Goal: Task Accomplishment & Management: Use online tool/utility

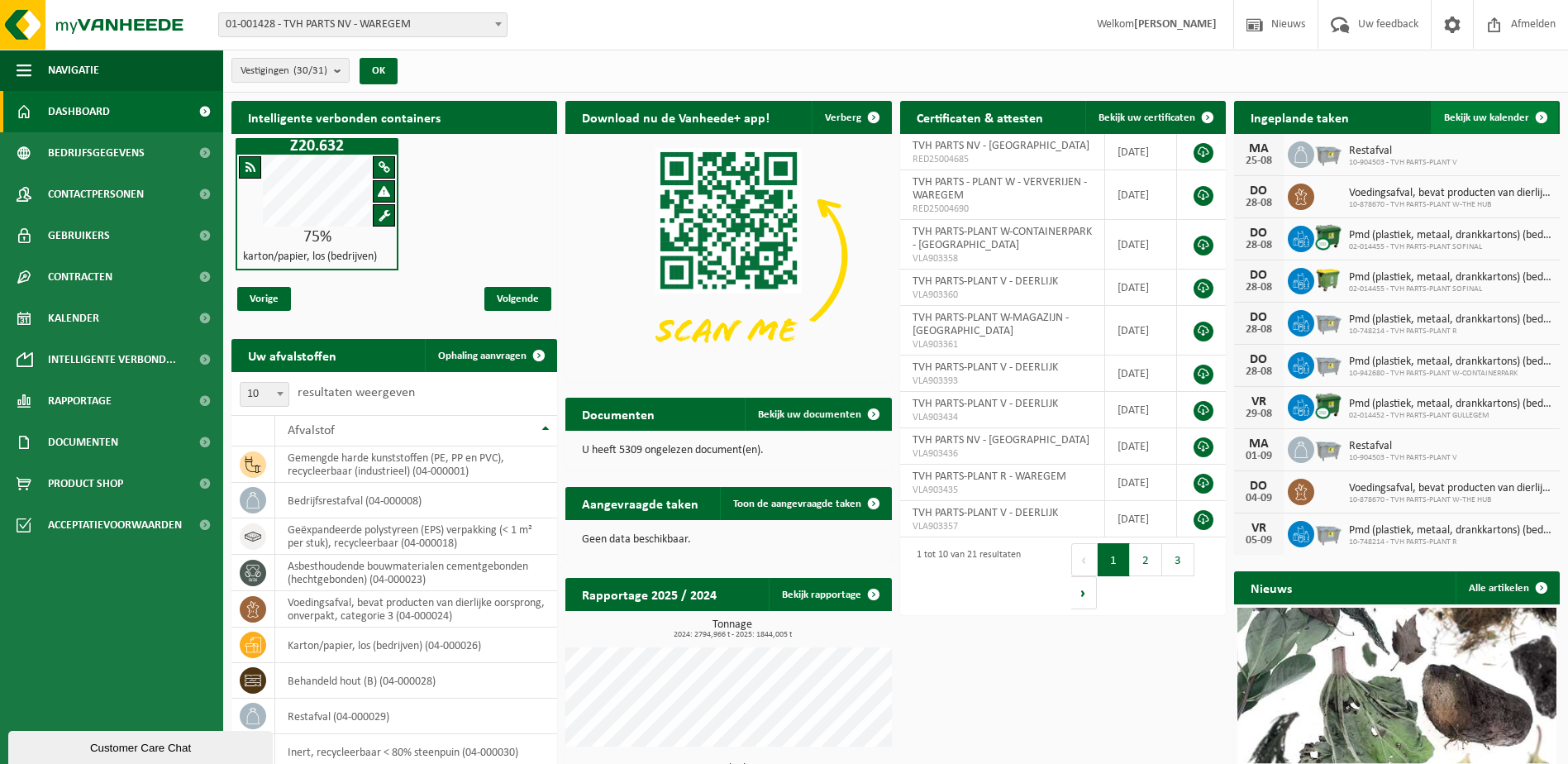
click at [1542, 116] on span at bounding box center [1541, 117] width 33 height 33
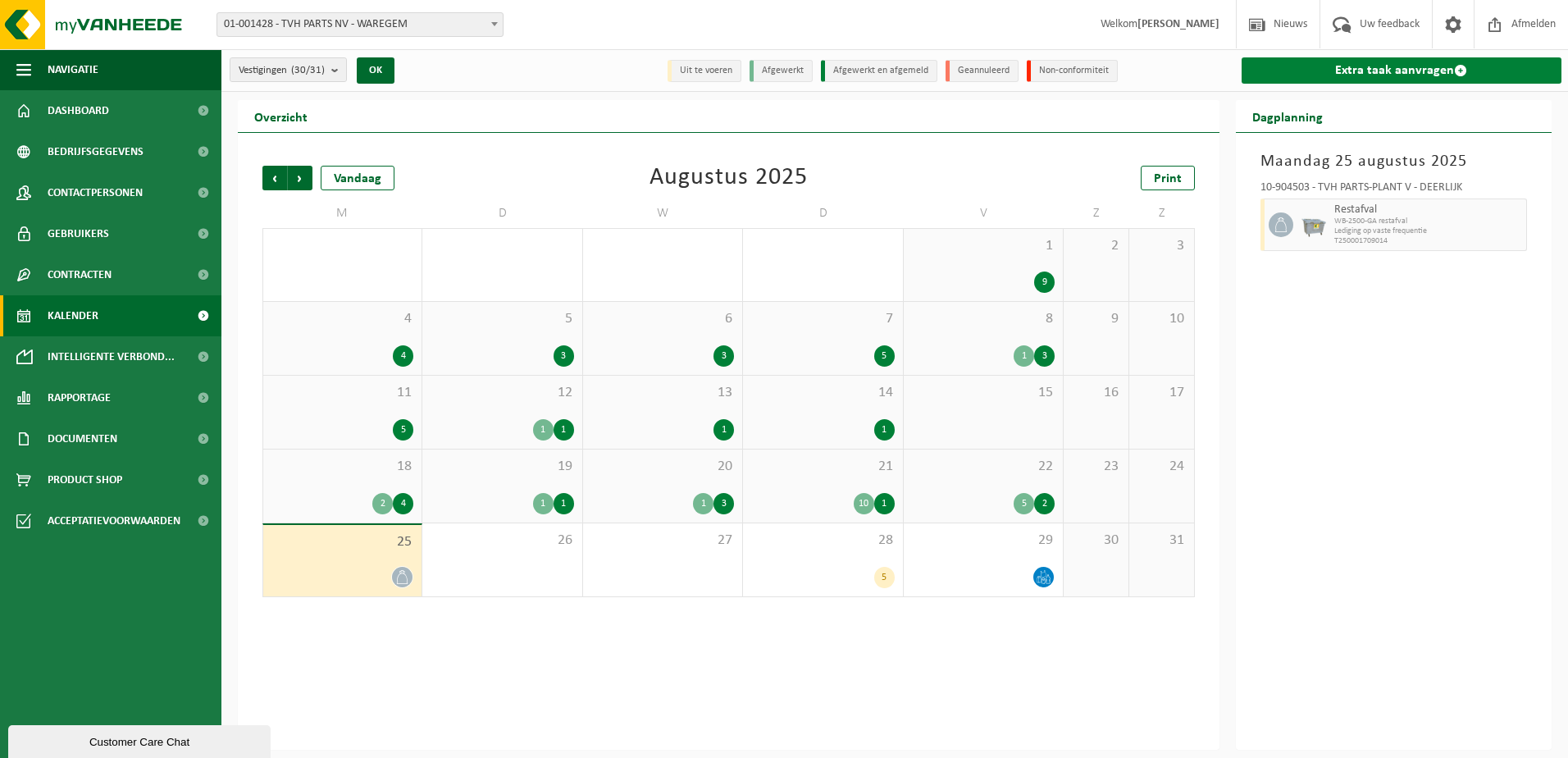
click at [1460, 72] on span at bounding box center [1461, 71] width 13 height 13
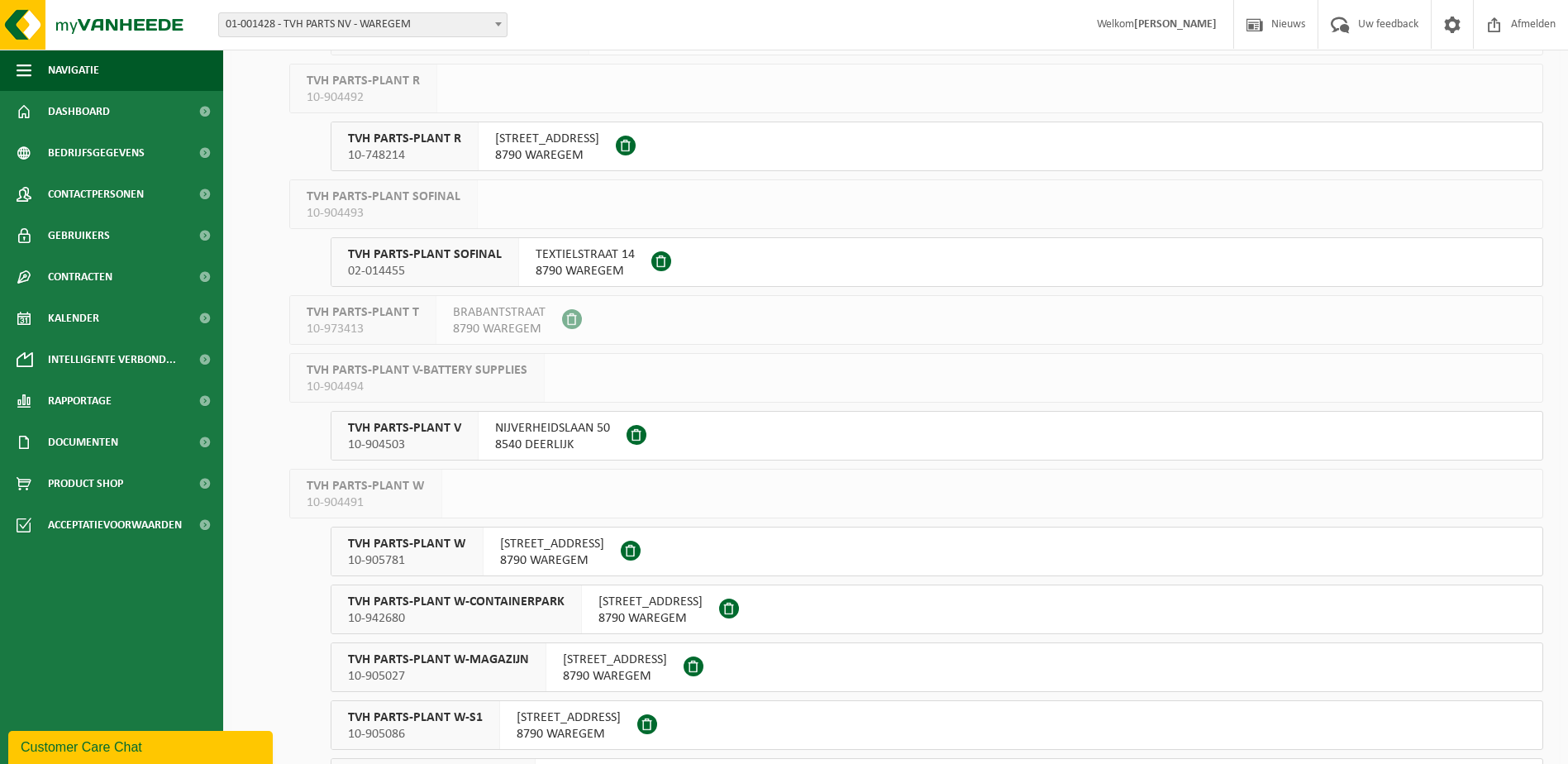
scroll to position [909, 0]
click at [439, 433] on span "TVH PARTS-PLANT V" at bounding box center [404, 426] width 113 height 16
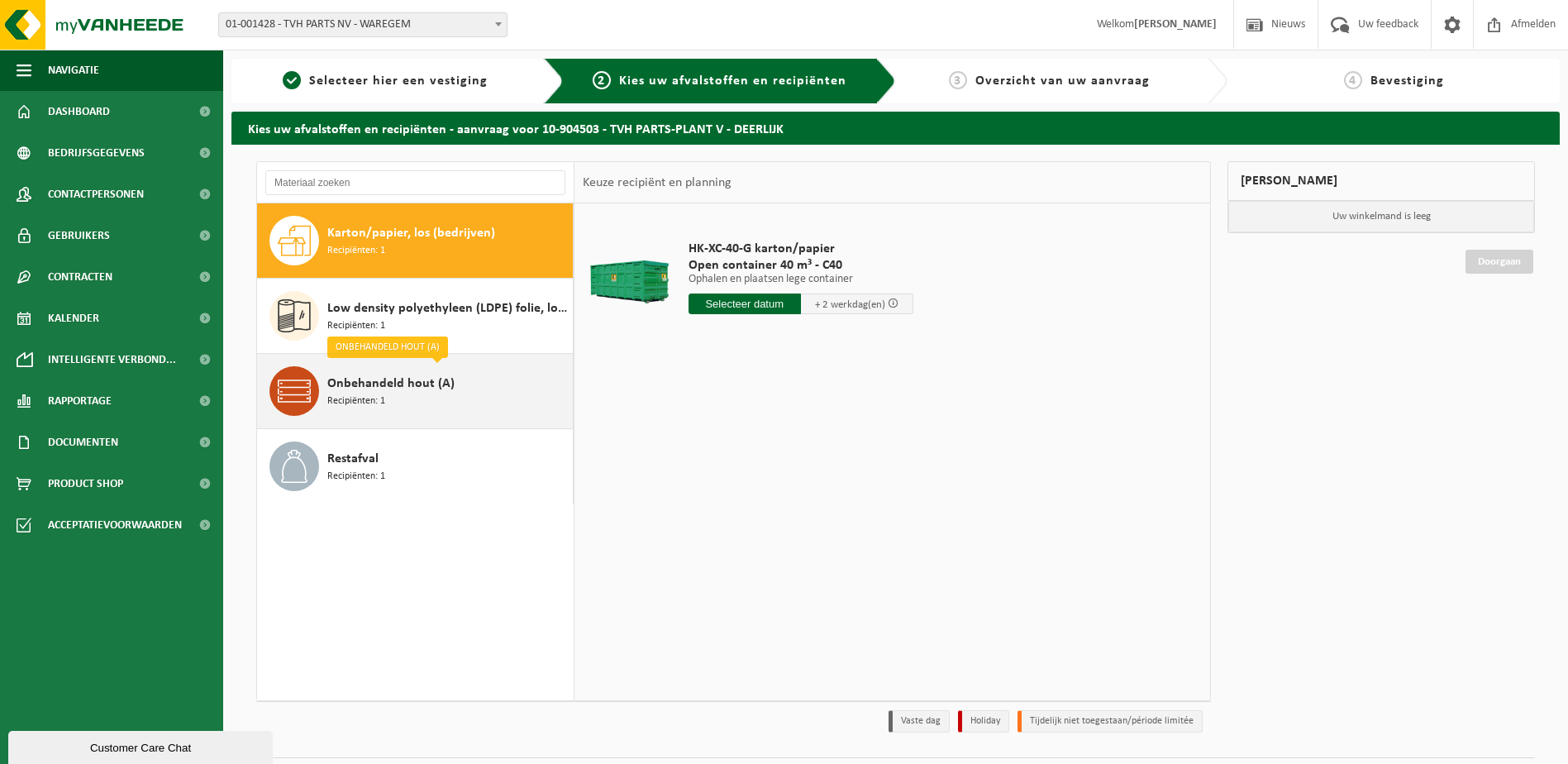
click at [383, 396] on span "Recipiënten: 1" at bounding box center [356, 401] width 58 height 15
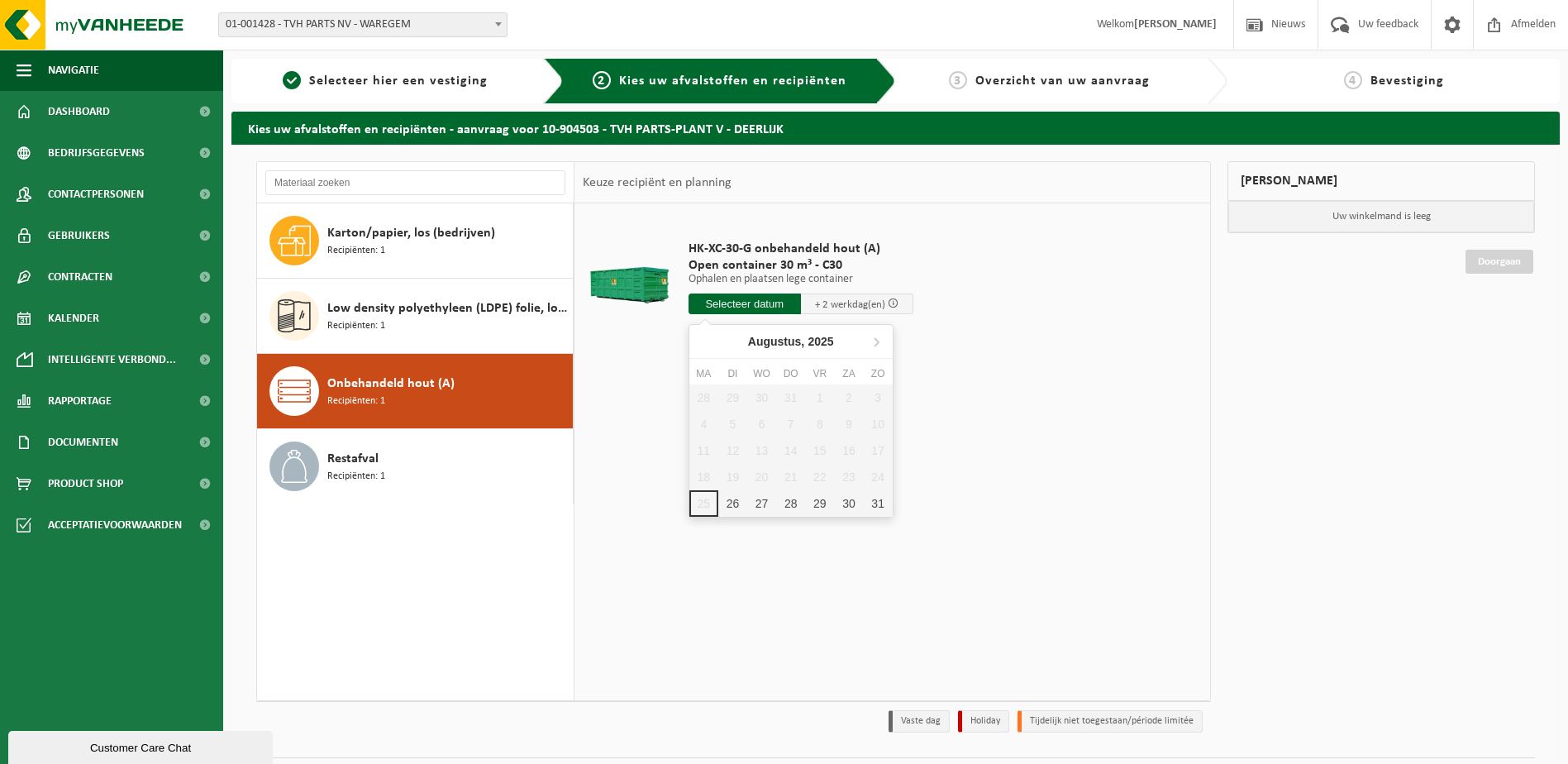
click at [734, 301] on input "text" at bounding box center [744, 303] width 112 height 20
click at [732, 500] on div "26" at bounding box center [733, 503] width 29 height 26
type input "Van 2025-08-26"
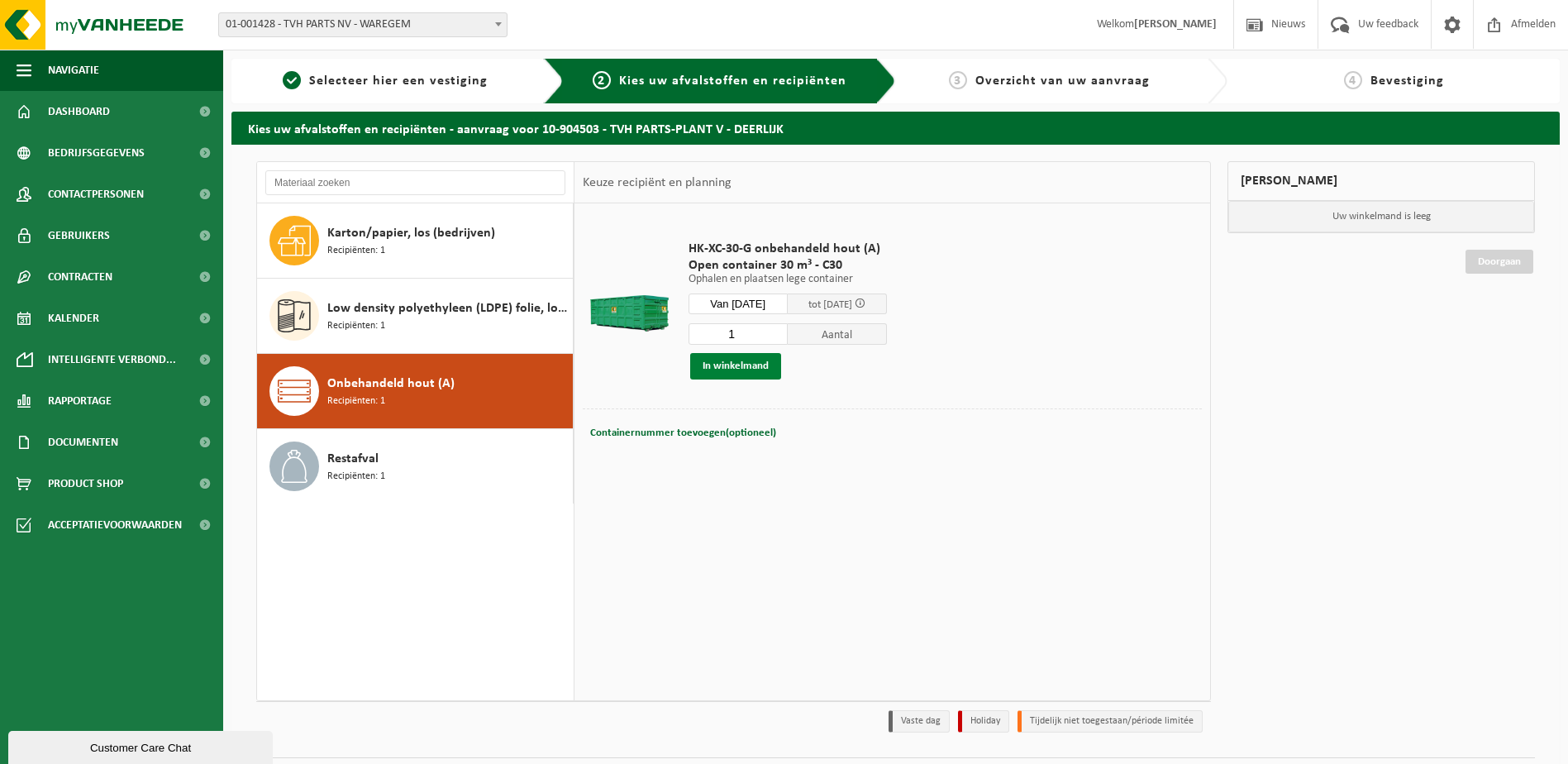
click at [745, 366] on button "In winkelmand" at bounding box center [736, 365] width 91 height 26
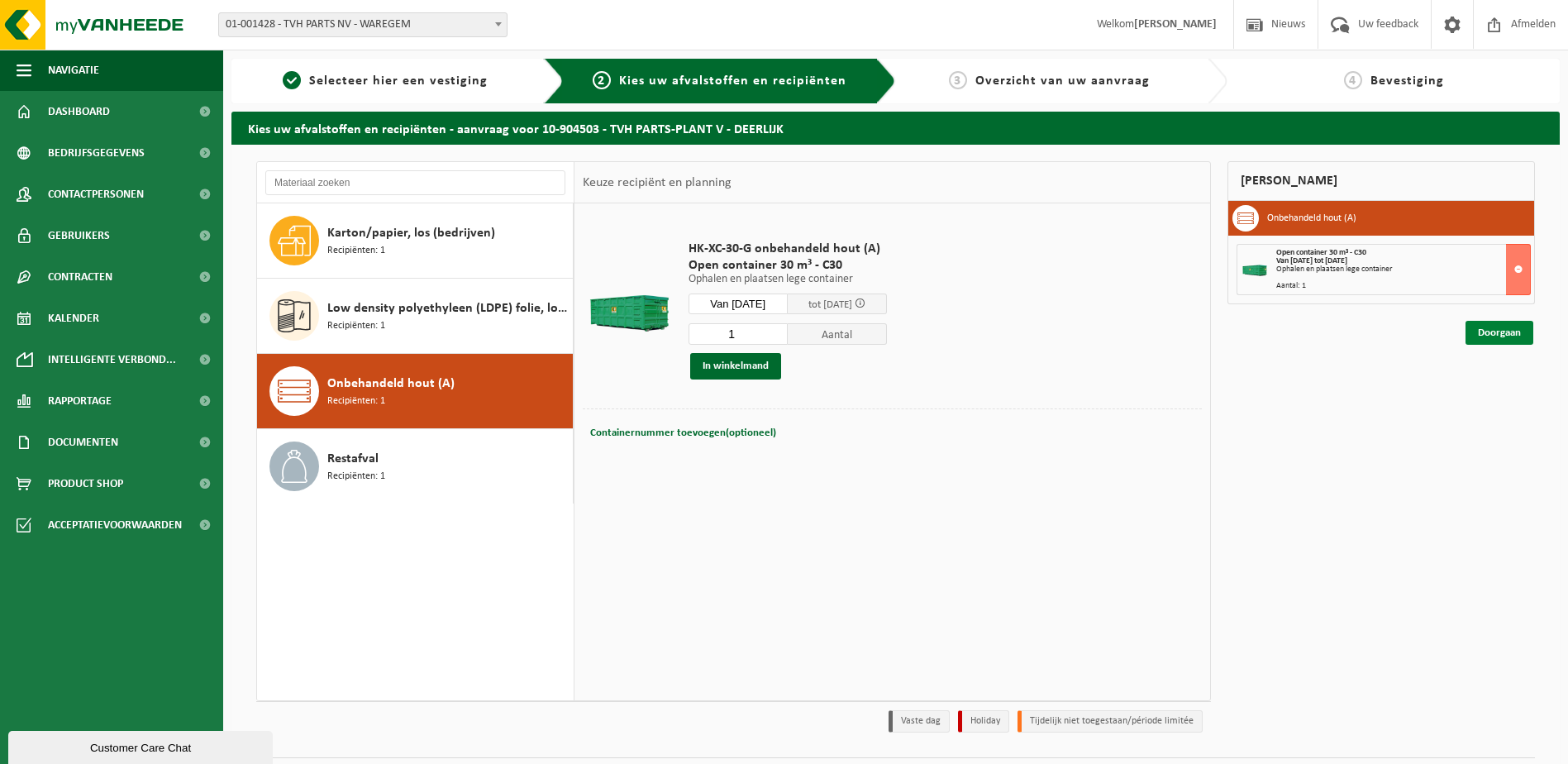
click at [1509, 335] on link "Doorgaan" at bounding box center [1498, 332] width 68 height 24
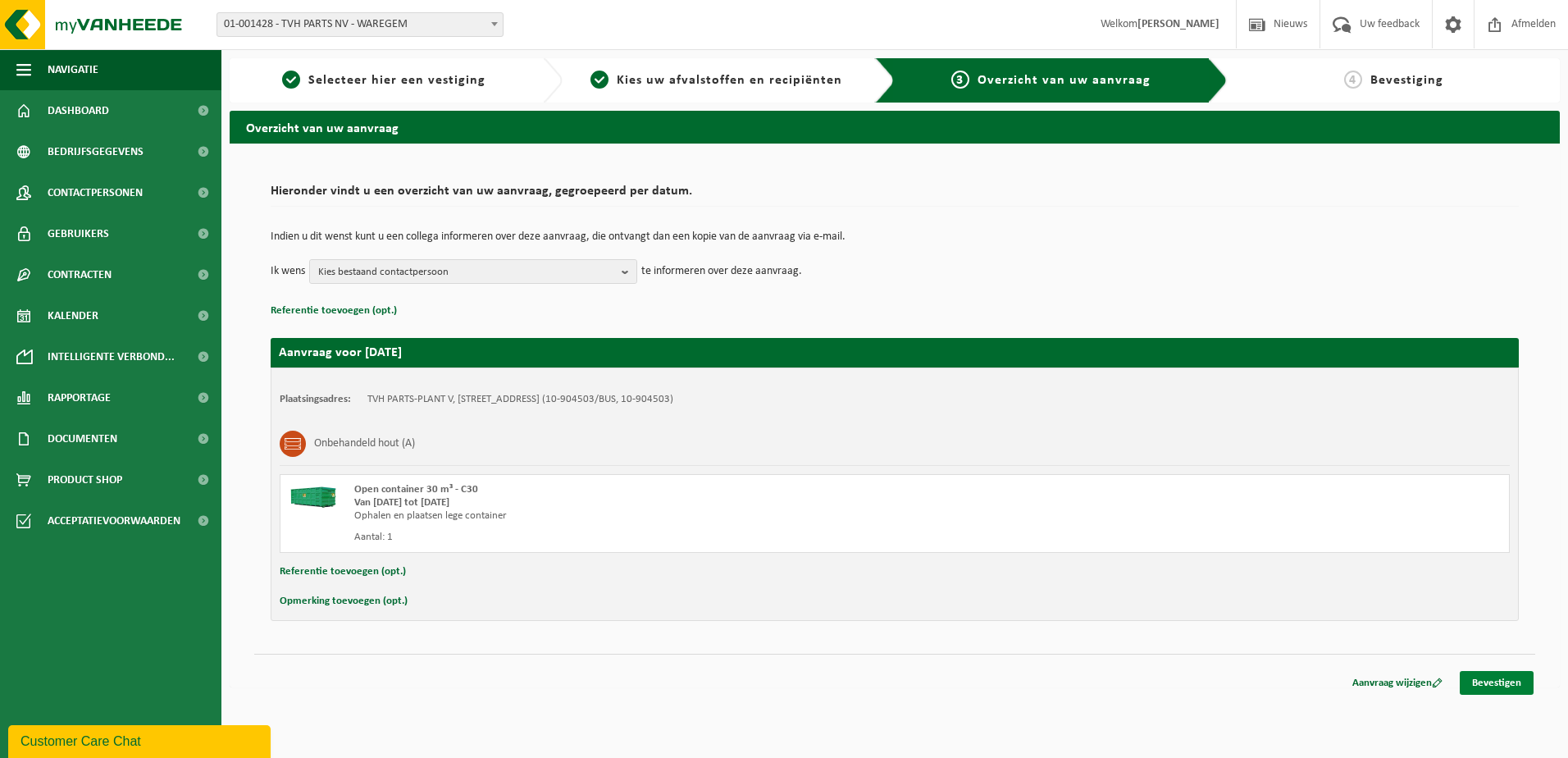
click at [1506, 685] on link "Bevestigen" at bounding box center [1496, 682] width 74 height 24
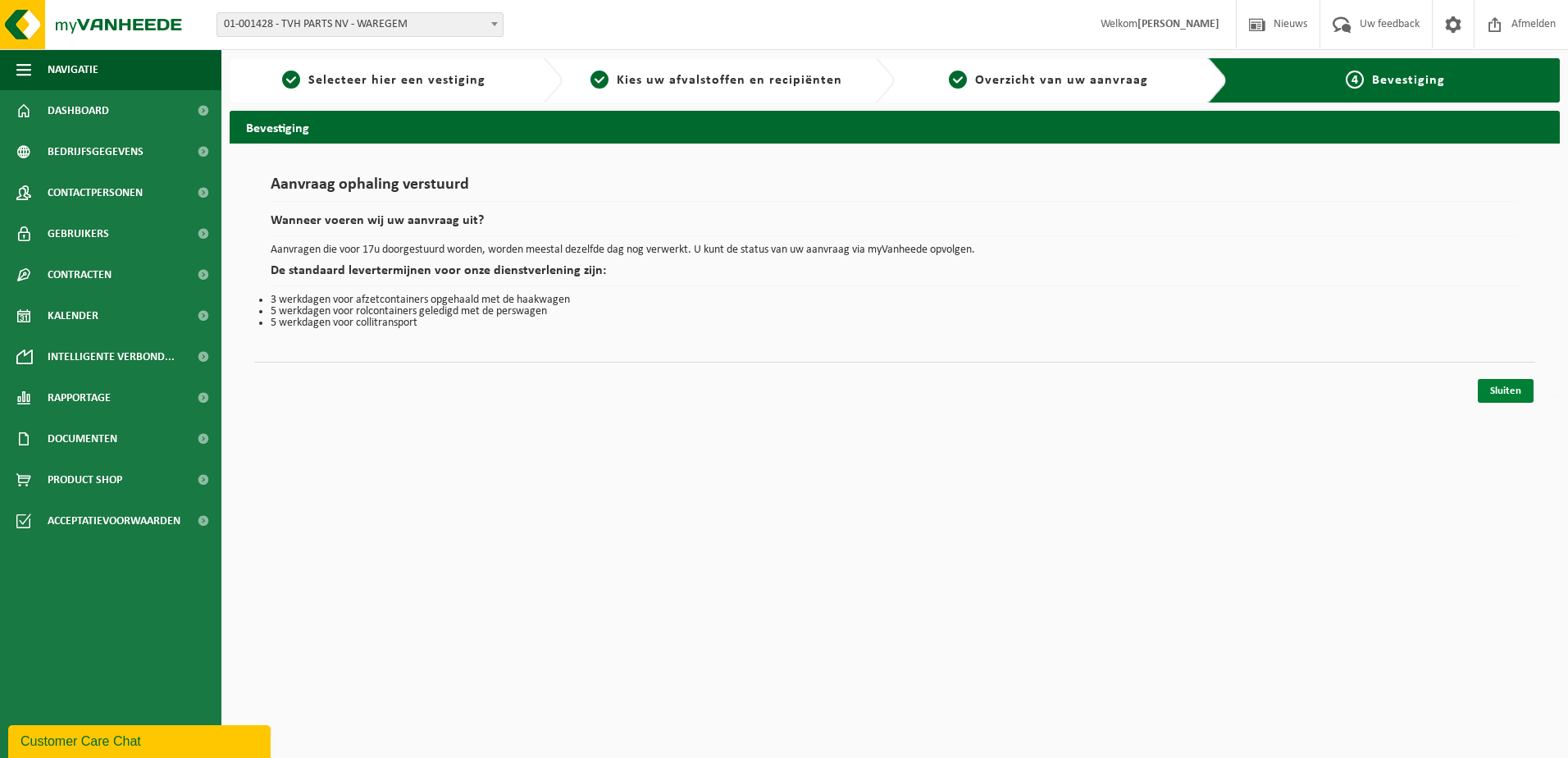
click at [1511, 390] on link "Sluiten" at bounding box center [1506, 390] width 56 height 24
